Goal: Find specific page/section: Find specific page/section

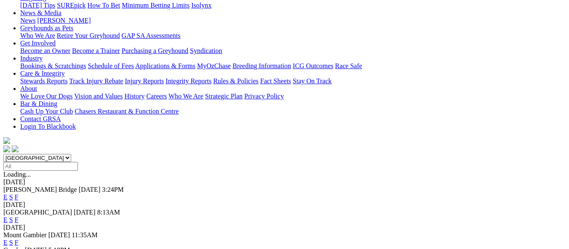
scroll to position [169, 0]
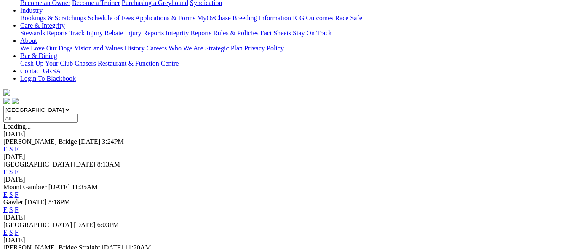
click at [19, 229] on link "F" at bounding box center [17, 232] width 4 height 7
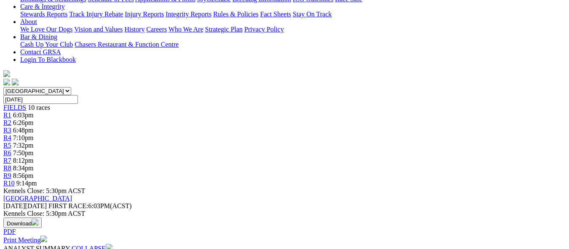
scroll to position [169, 0]
